Goal: Task Accomplishment & Management: Use online tool/utility

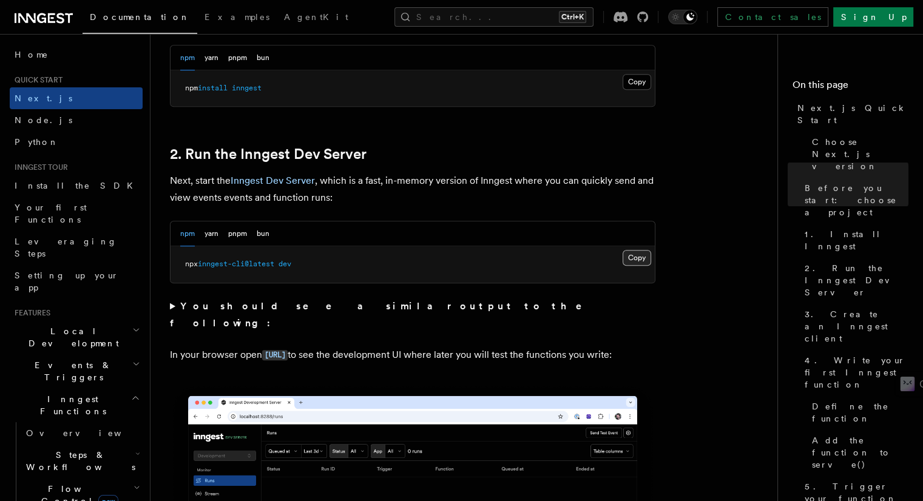
click at [631, 254] on button "Copy Copied" at bounding box center [637, 258] width 29 height 16
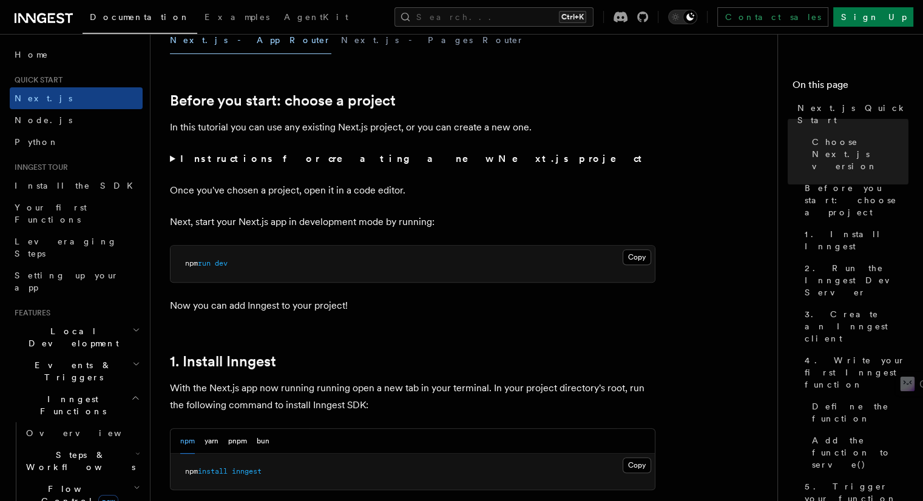
scroll to position [372, 0]
click at [632, 467] on button "Copy Copied" at bounding box center [637, 466] width 29 height 16
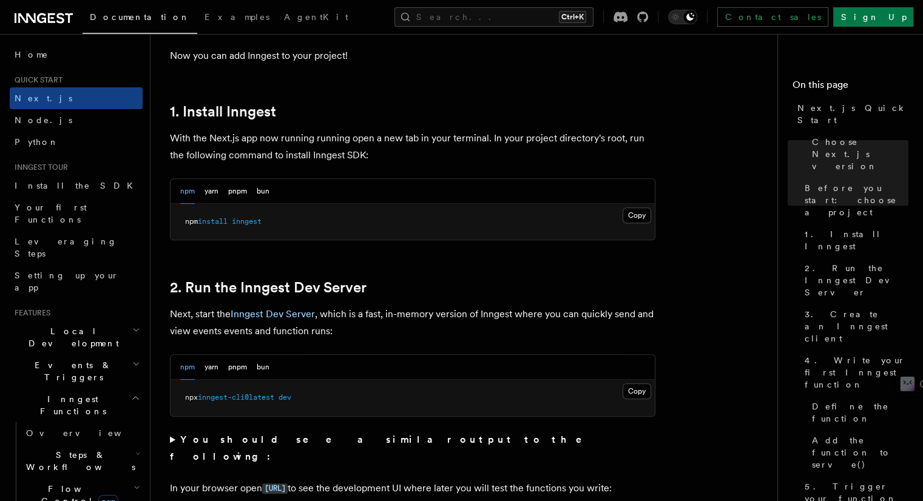
scroll to position [622, 0]
click at [628, 219] on button "Copy Copied" at bounding box center [637, 216] width 29 height 16
click at [643, 389] on button "Copy Copied" at bounding box center [637, 392] width 29 height 16
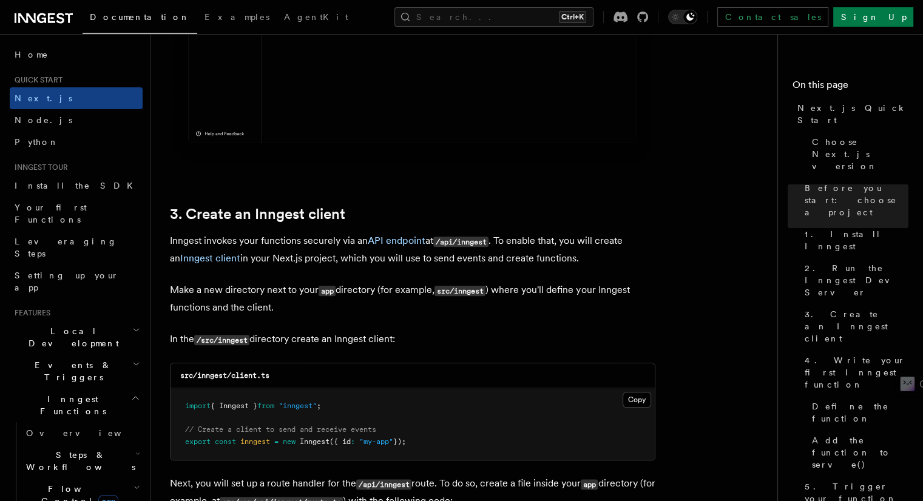
scroll to position [1275, 0]
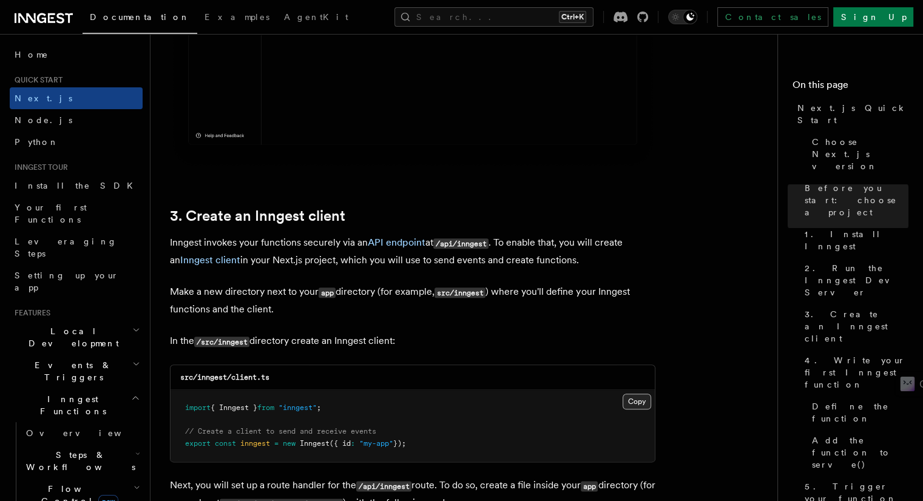
click at [636, 395] on button "Copy Copied" at bounding box center [637, 402] width 29 height 16
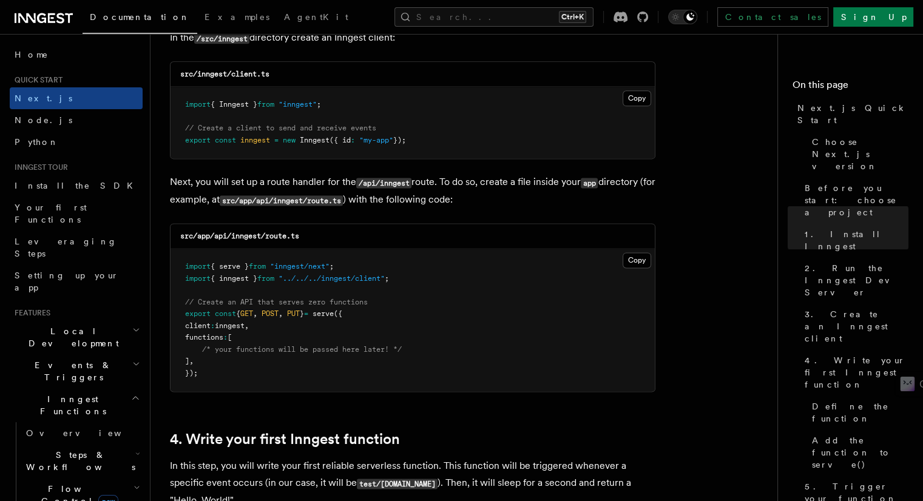
scroll to position [1578, 0]
click at [623, 260] on button "Copy Copied" at bounding box center [637, 261] width 29 height 16
click at [627, 258] on button "Copy Copied" at bounding box center [637, 261] width 29 height 16
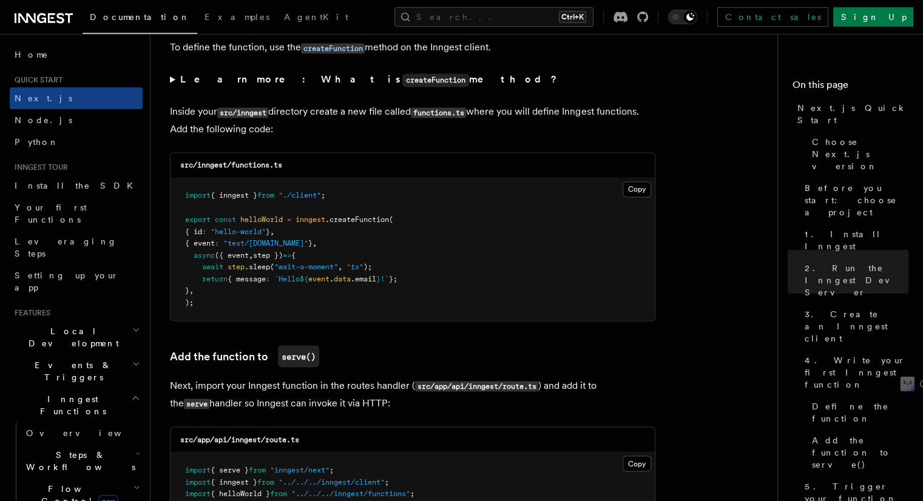
scroll to position [2099, 0]
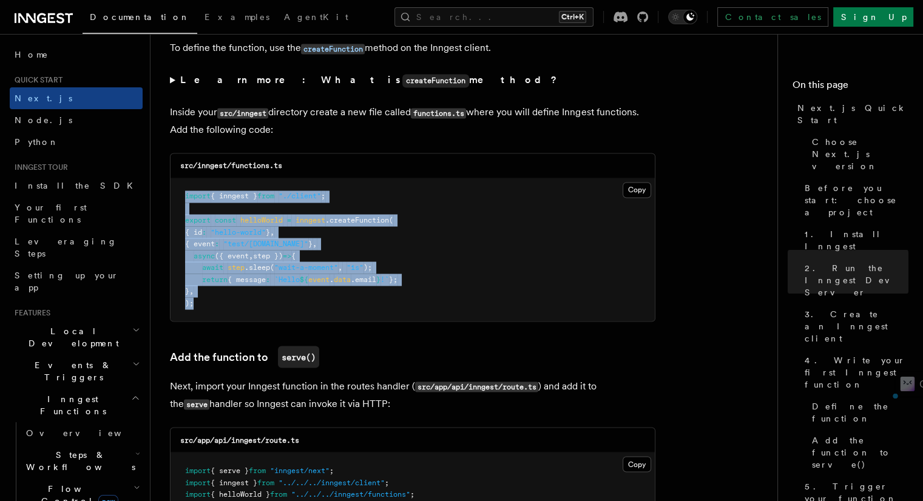
drag, startPoint x: 207, startPoint y: 311, endPoint x: 175, endPoint y: 190, distance: 125.6
click at [175, 190] on pre "import { inngest } from "./client" ; export const helloWorld = inngest .createF…" at bounding box center [413, 249] width 484 height 143
copy code "import { inngest } from "./client" ; export const helloWorld = inngest .createF…"
